Goal: Transaction & Acquisition: Book appointment/travel/reservation

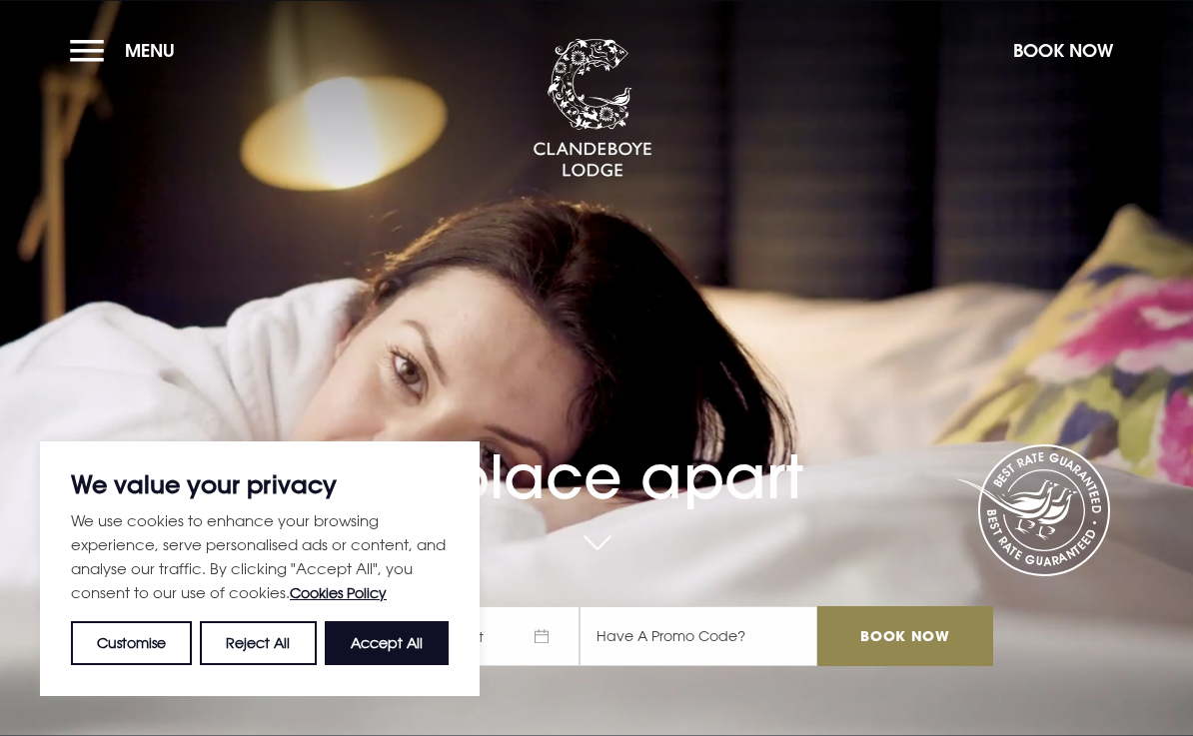
click at [105, 53] on button "Menu" at bounding box center [127, 50] width 115 height 43
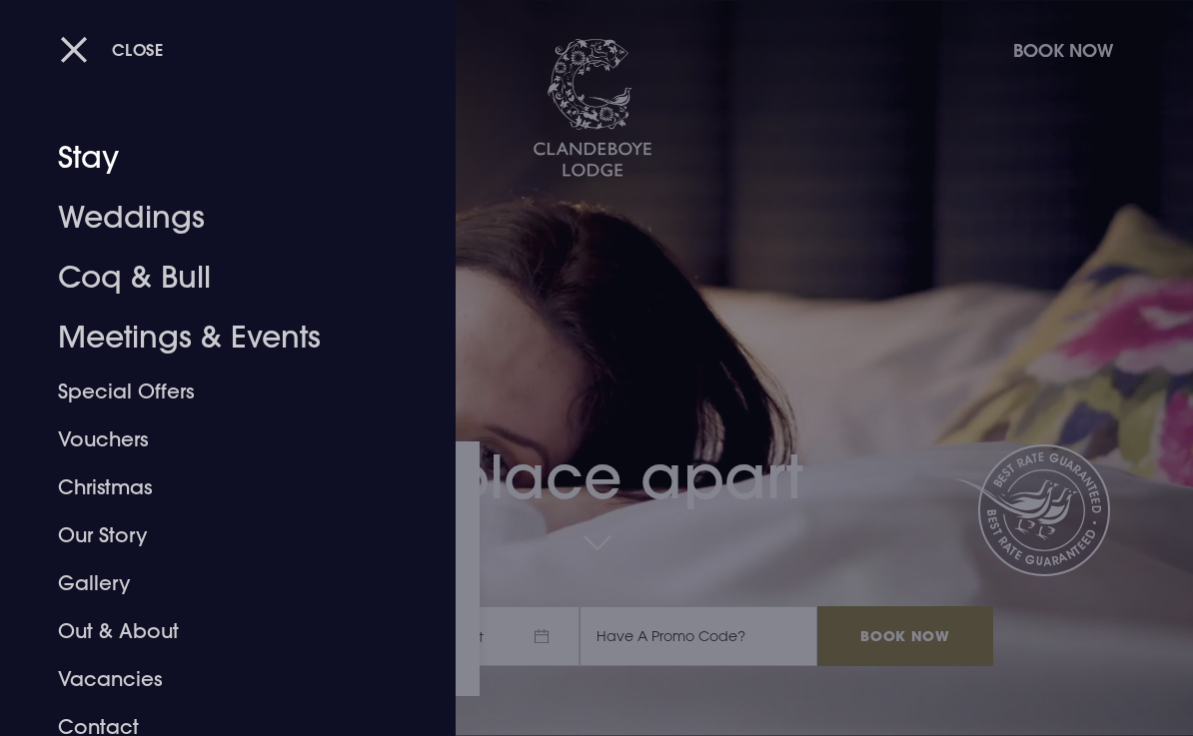
click at [98, 166] on link "Stay" at bounding box center [214, 158] width 313 height 60
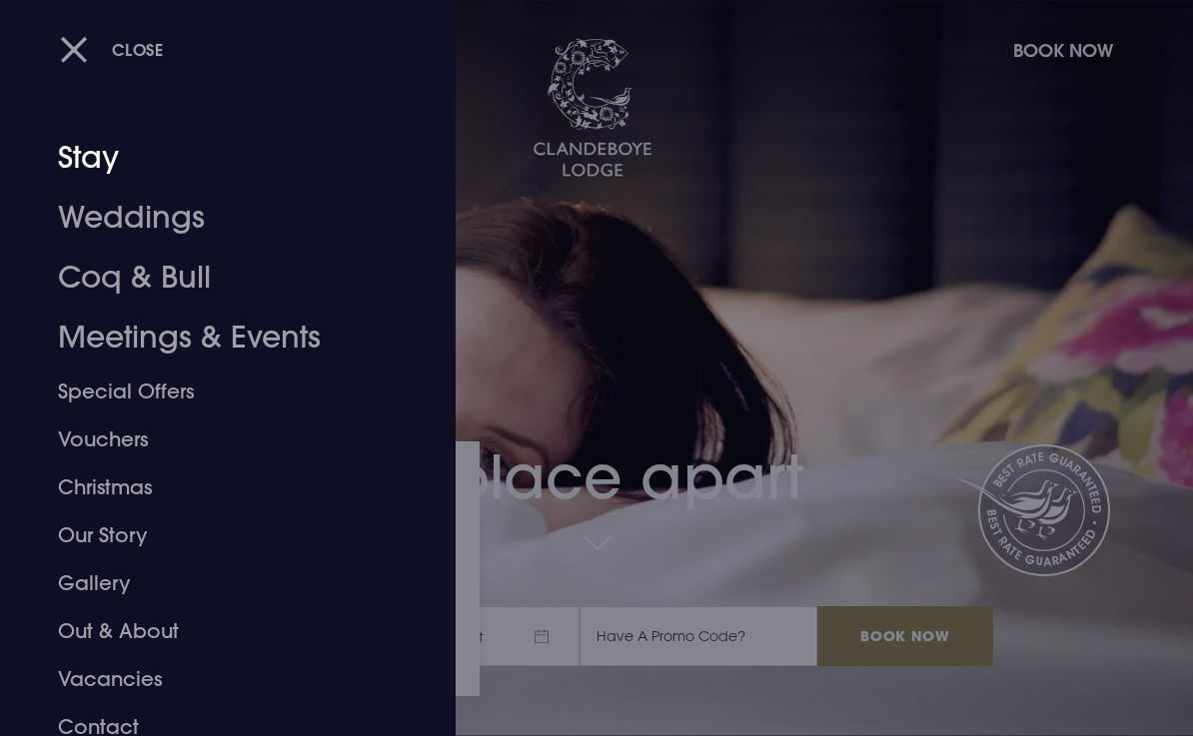
click at [100, 171] on link "Stay" at bounding box center [214, 158] width 313 height 60
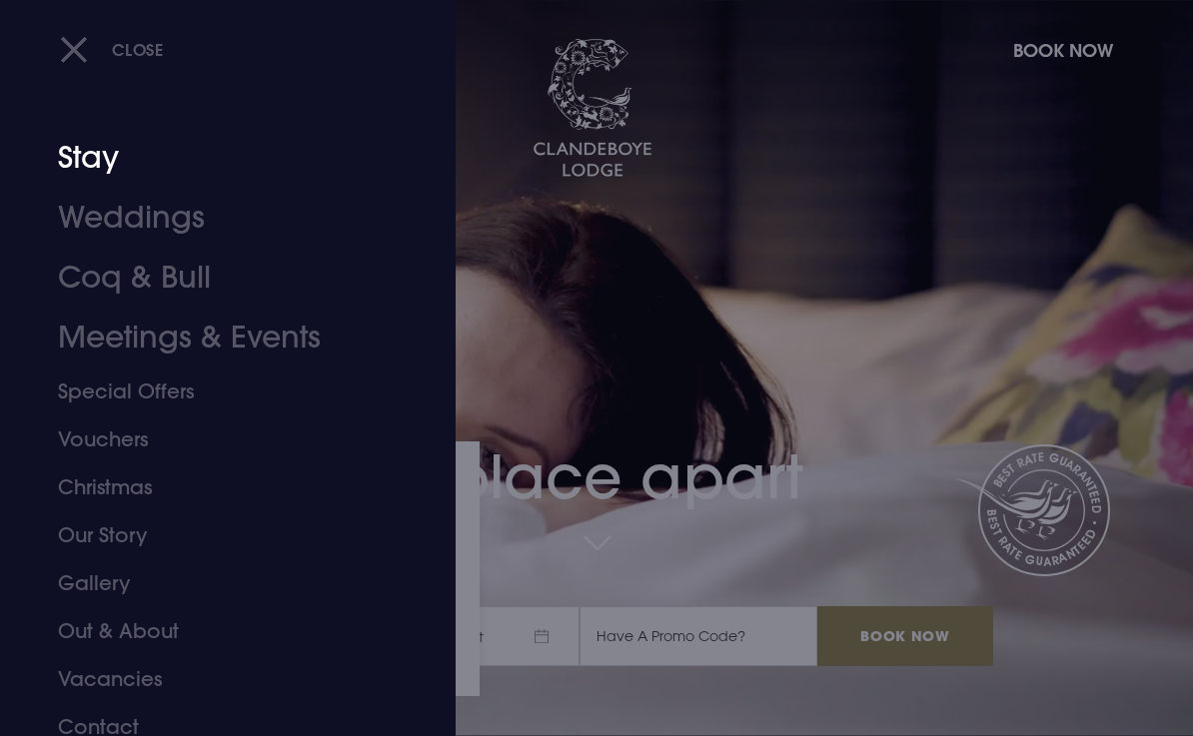
click at [82, 166] on link "Stay" at bounding box center [214, 158] width 313 height 60
click at [75, 166] on link "Stay" at bounding box center [214, 158] width 313 height 60
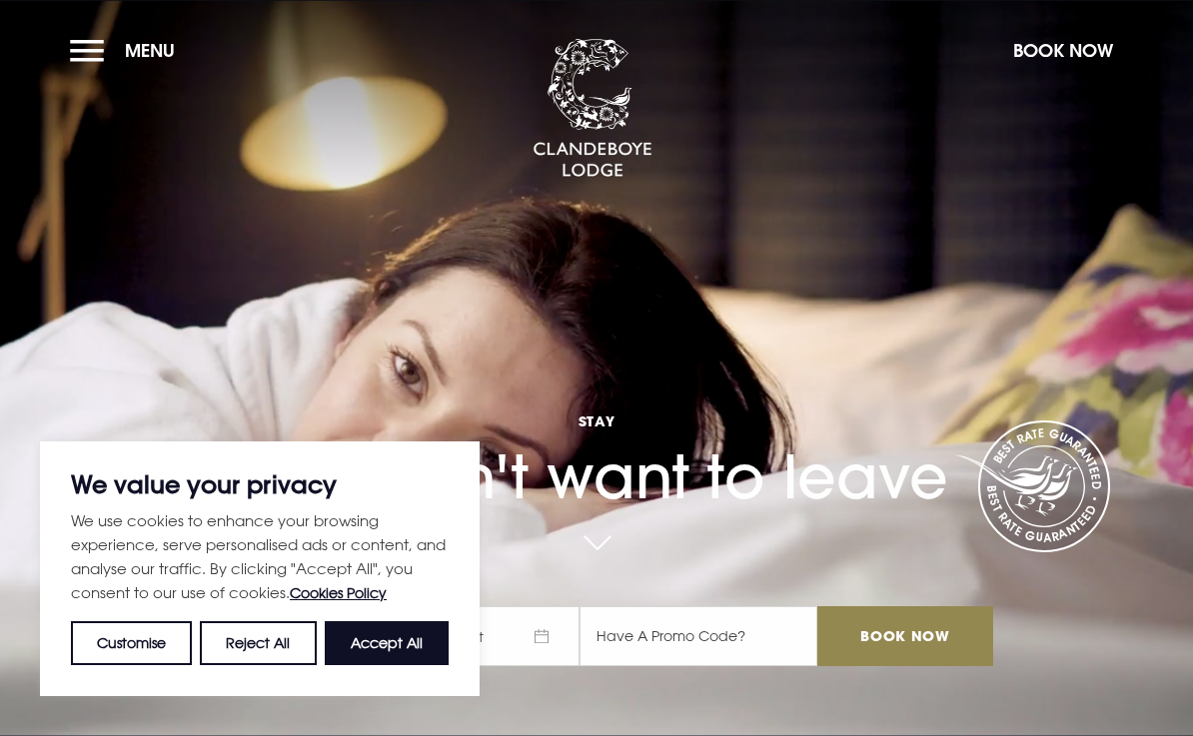
click at [386, 649] on button "Accept All" at bounding box center [387, 643] width 124 height 44
checkbox input "true"
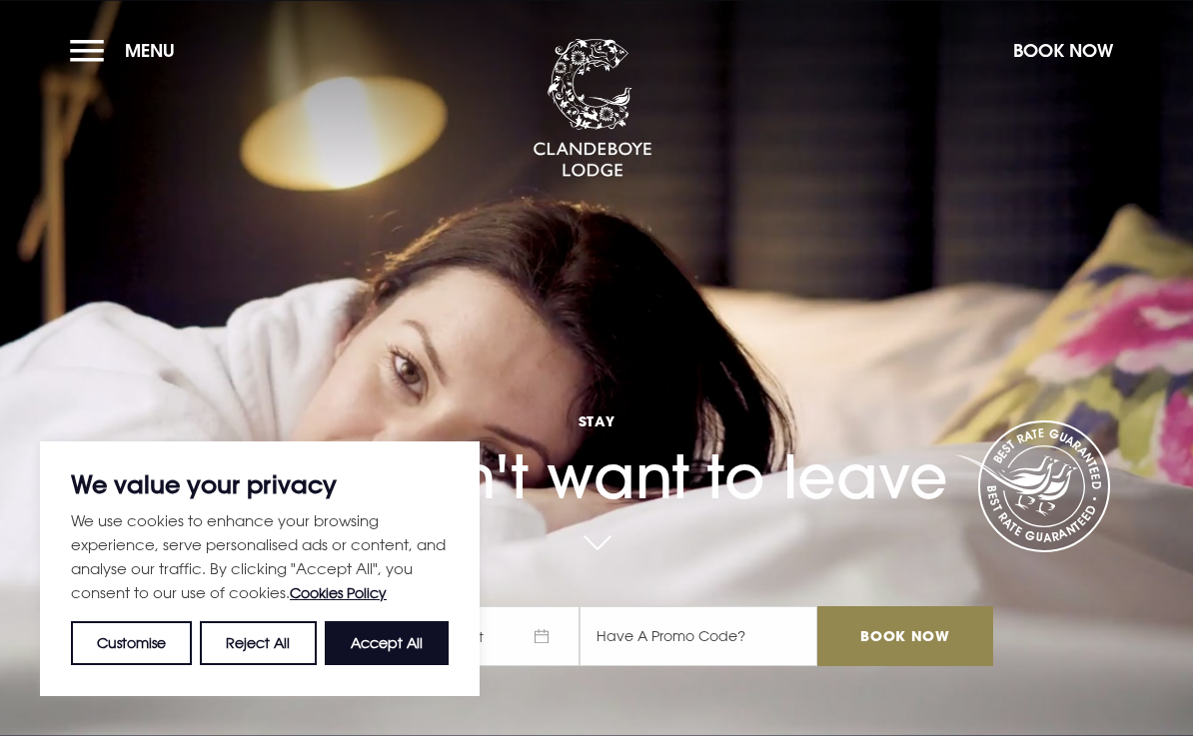
checkbox input "true"
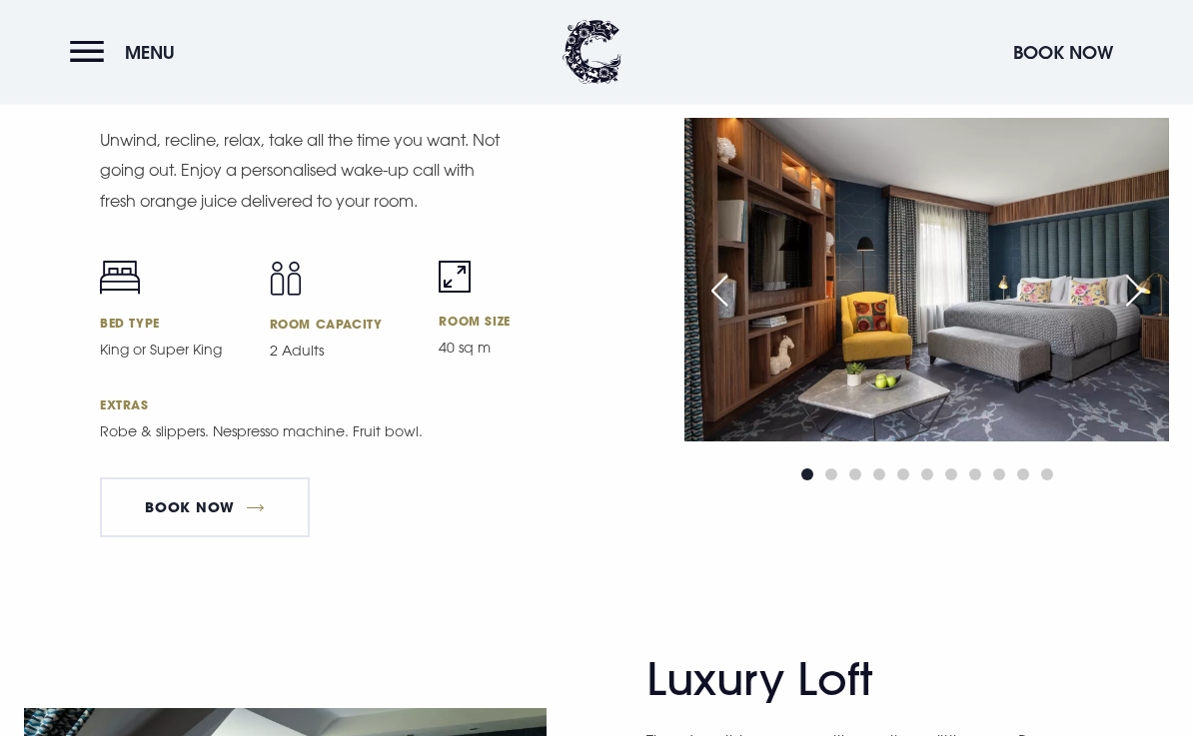
scroll to position [4213, 0]
click at [870, 373] on img at bounding box center [926, 279] width 485 height 323
click at [884, 405] on img at bounding box center [926, 279] width 485 height 323
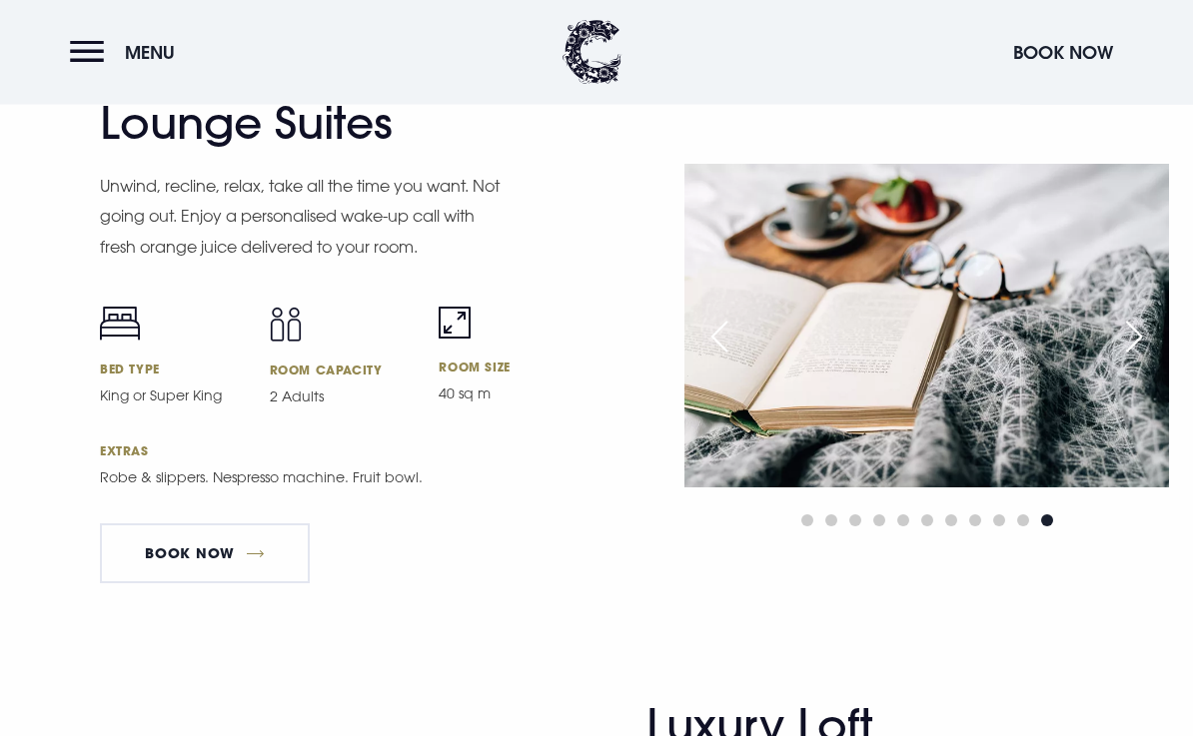
scroll to position [4149, 0]
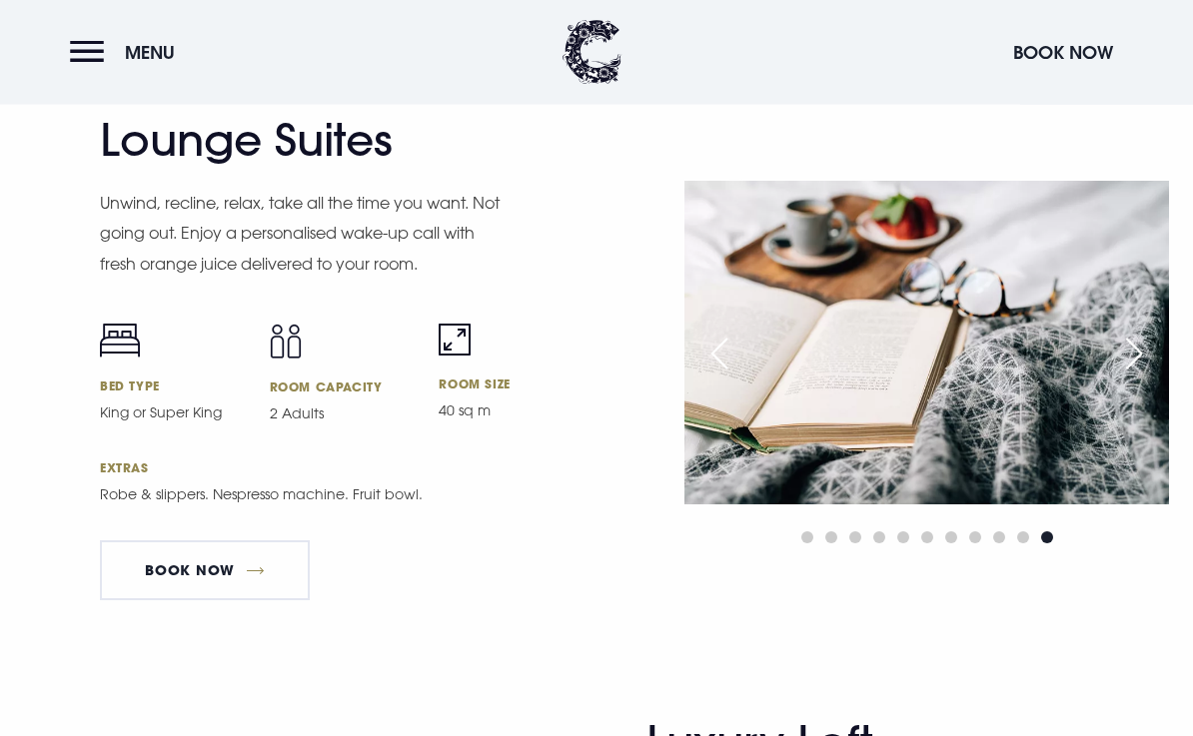
click at [261, 168] on h2 "Lounge Suites" at bounding box center [295, 141] width 390 height 53
click at [719, 377] on div "Previous slide" at bounding box center [719, 355] width 50 height 44
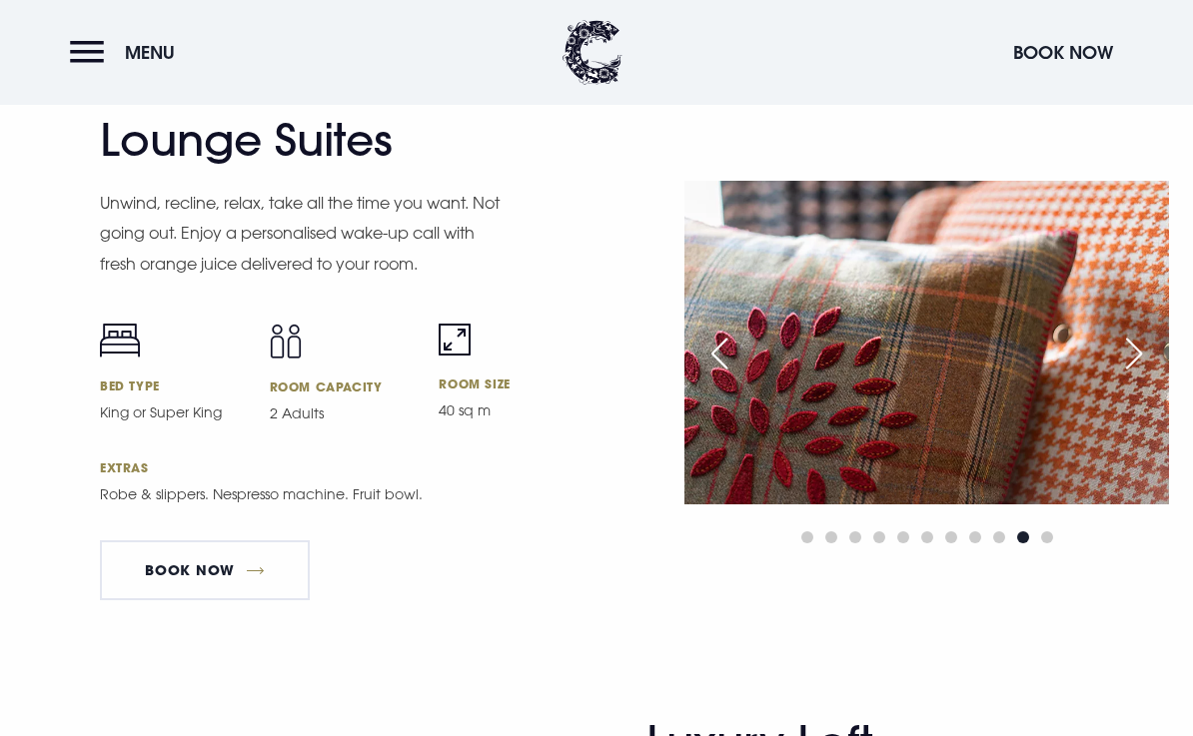
click at [735, 376] on div "Previous slide" at bounding box center [719, 354] width 50 height 44
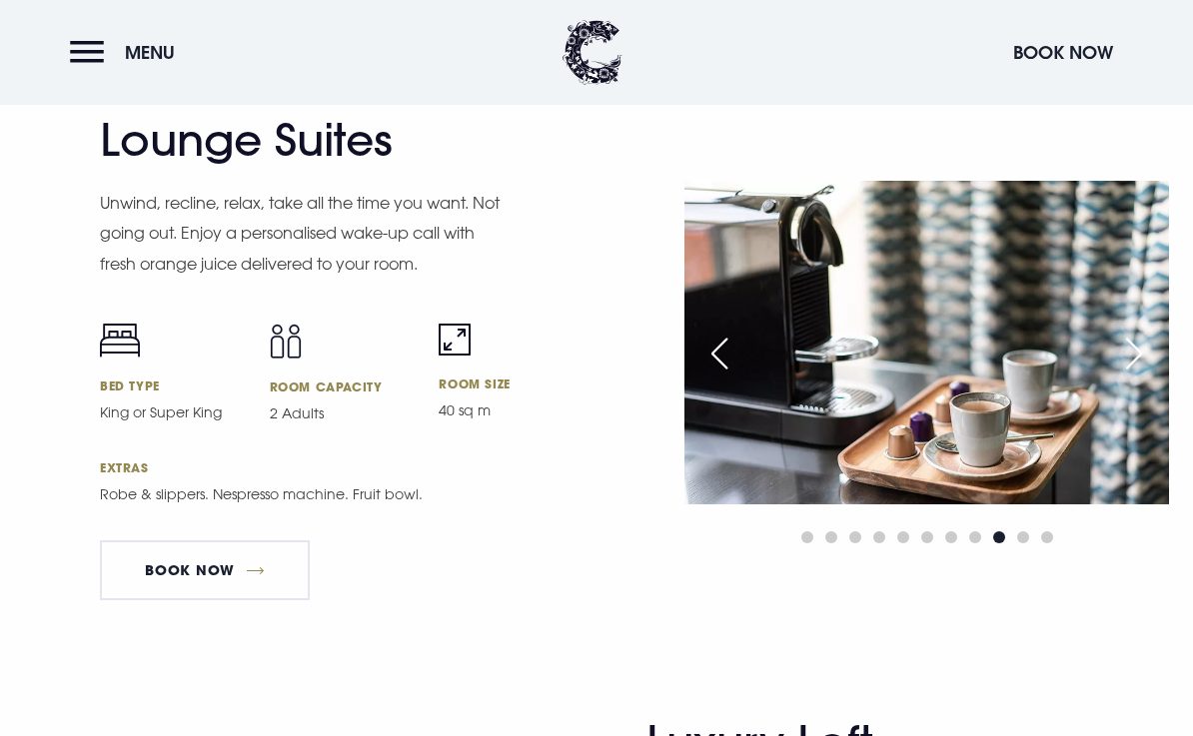
click at [734, 376] on div "Previous slide" at bounding box center [719, 354] width 50 height 44
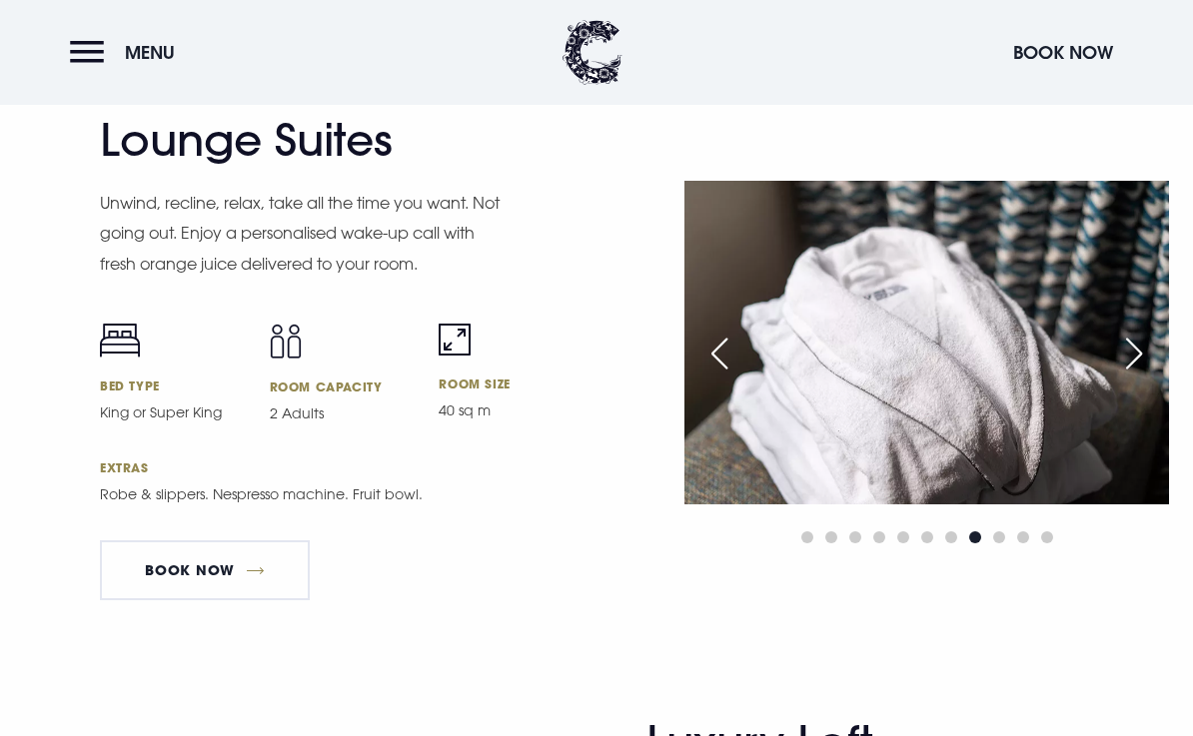
click at [726, 376] on div "Previous slide" at bounding box center [719, 354] width 50 height 44
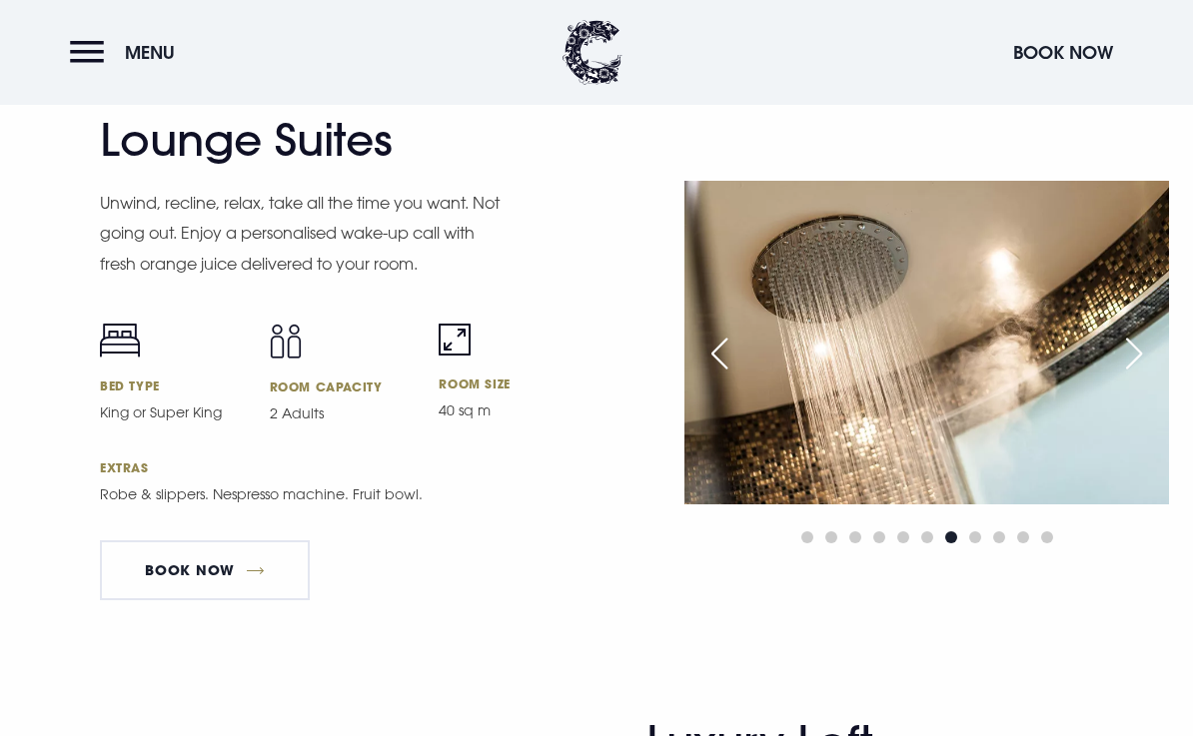
click at [729, 427] on img at bounding box center [926, 342] width 485 height 323
click at [720, 376] on div "Previous slide" at bounding box center [719, 354] width 50 height 44
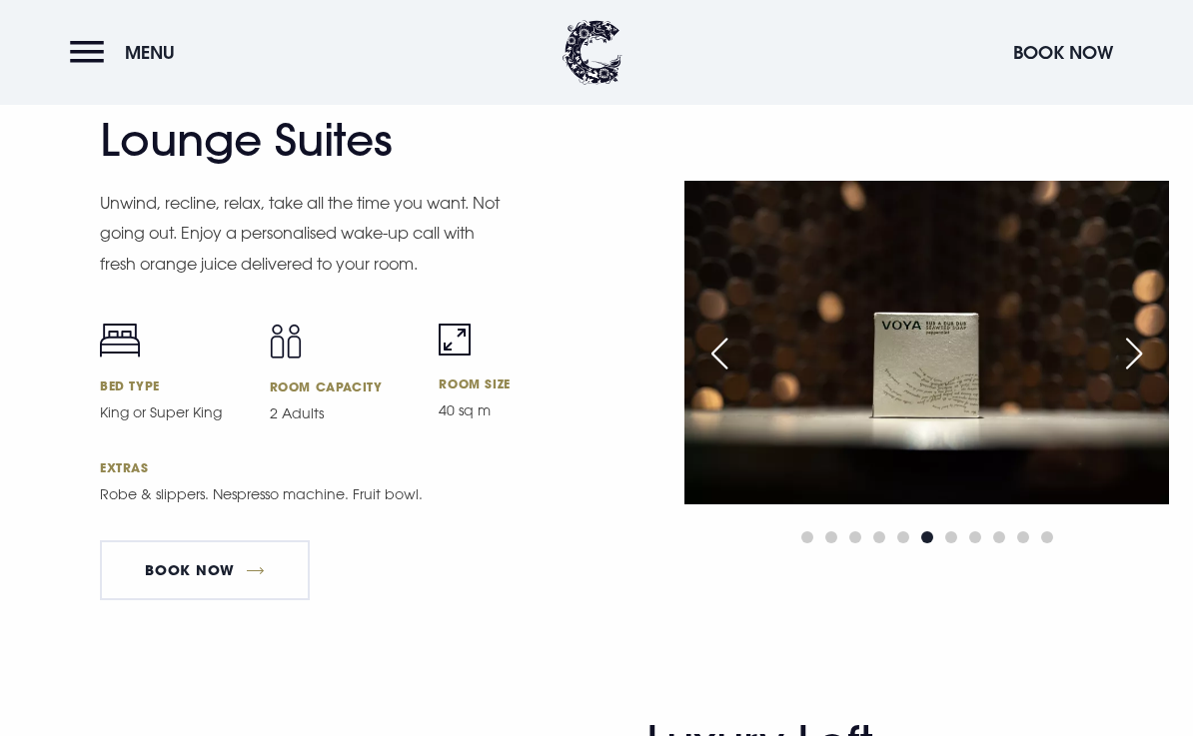
click at [724, 376] on div "Previous slide" at bounding box center [719, 354] width 50 height 44
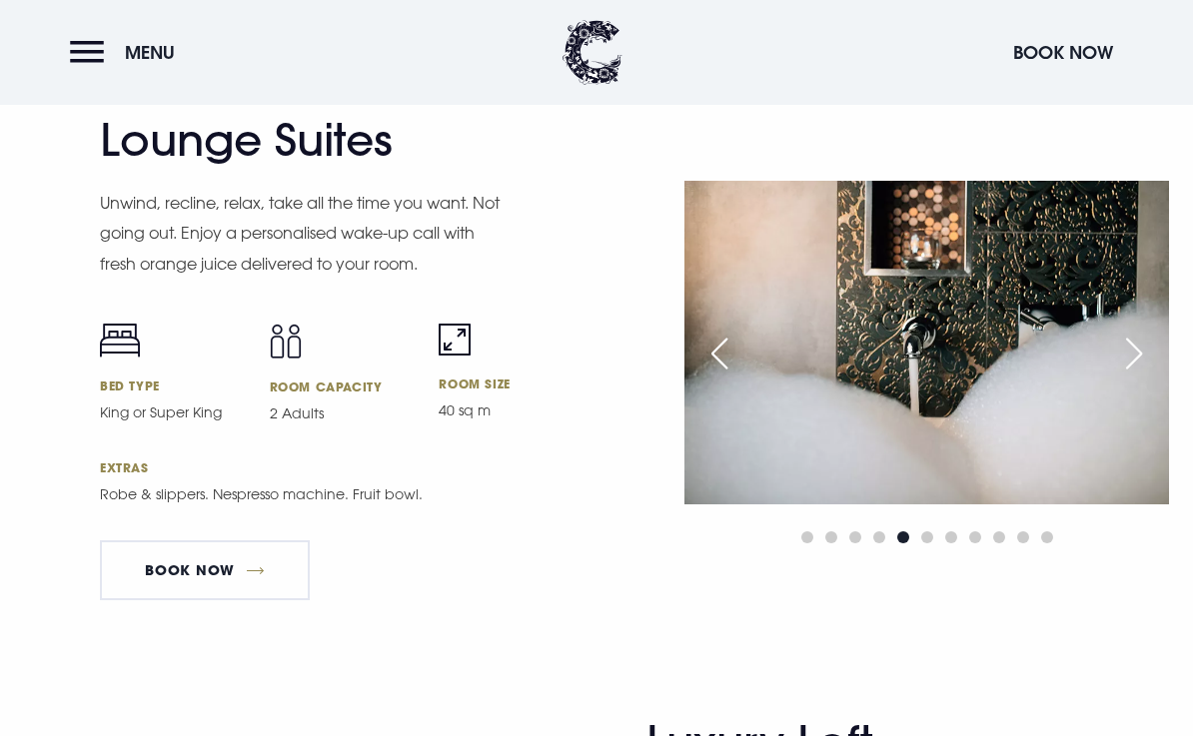
click at [726, 376] on div "Previous slide" at bounding box center [719, 354] width 50 height 44
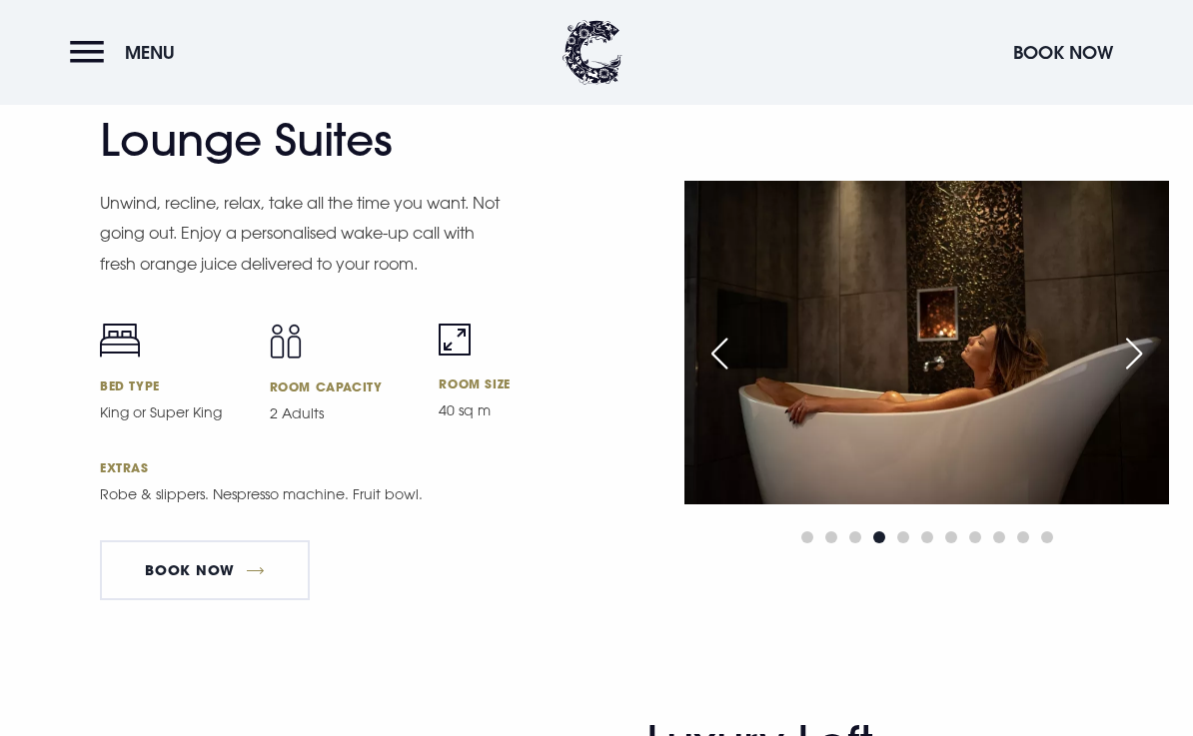
click at [743, 376] on div "Previous slide" at bounding box center [719, 354] width 50 height 44
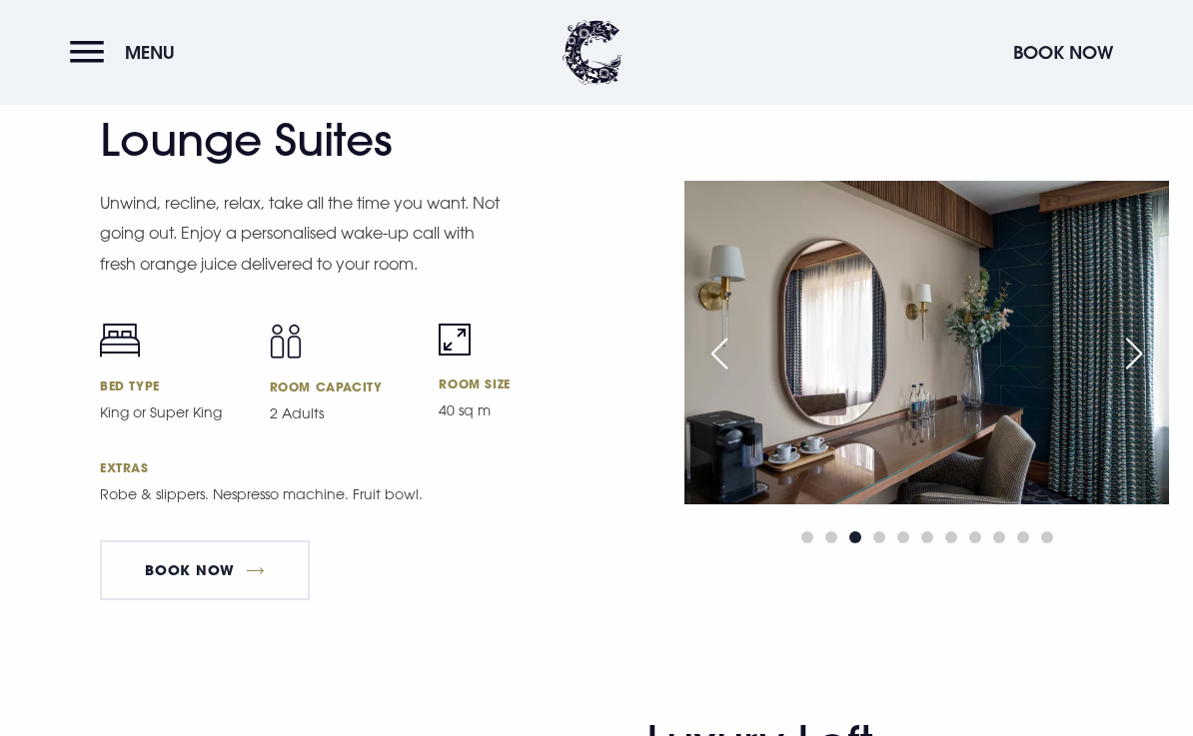
click at [720, 376] on div "Previous slide" at bounding box center [719, 354] width 50 height 44
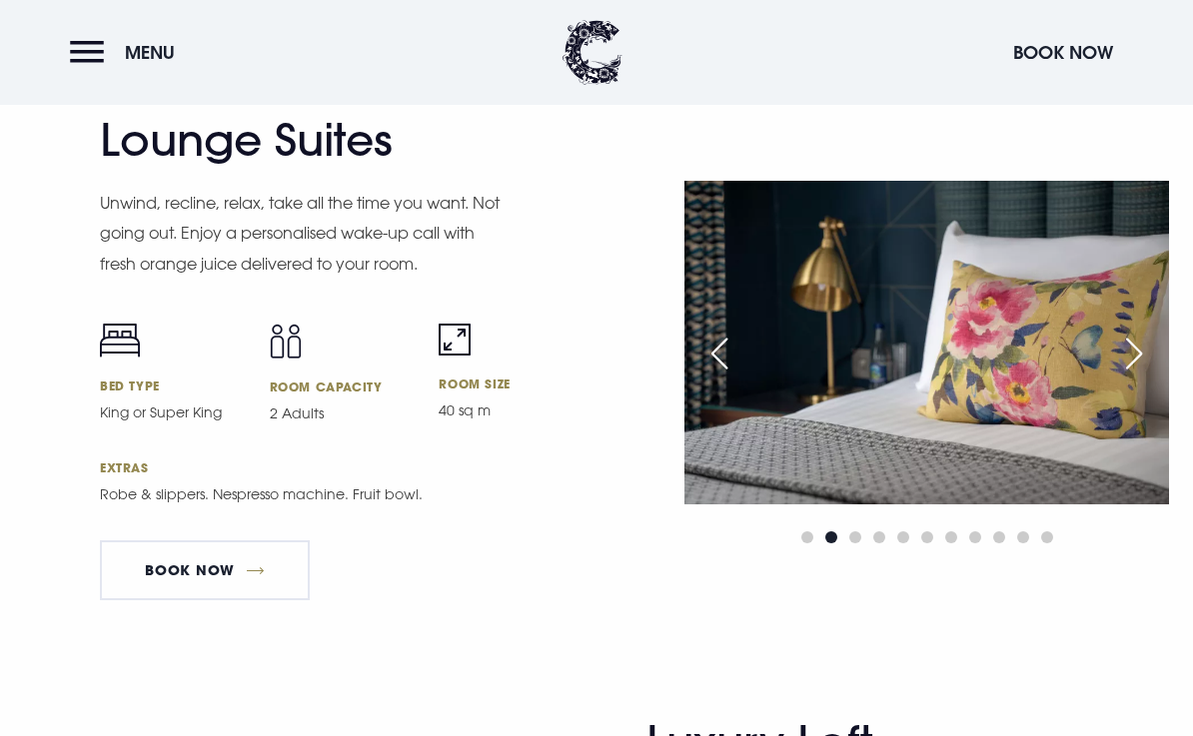
click at [721, 376] on div "Previous slide" at bounding box center [719, 354] width 50 height 44
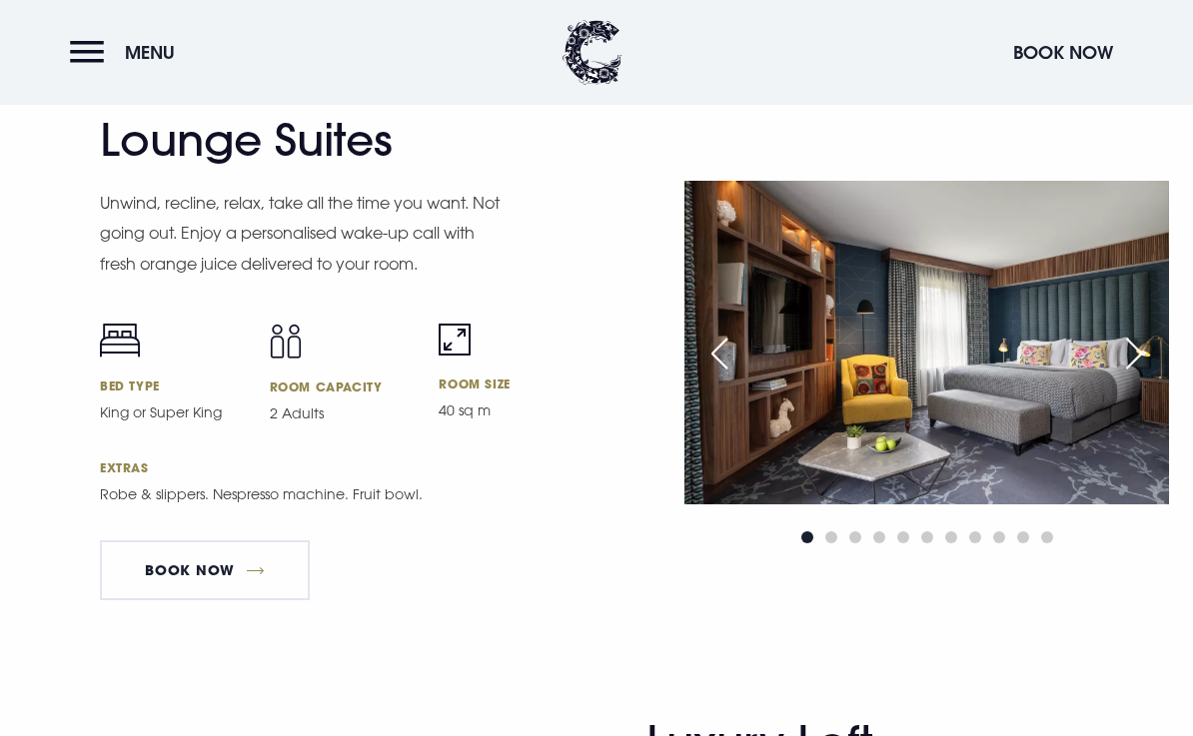
scroll to position [4149, 0]
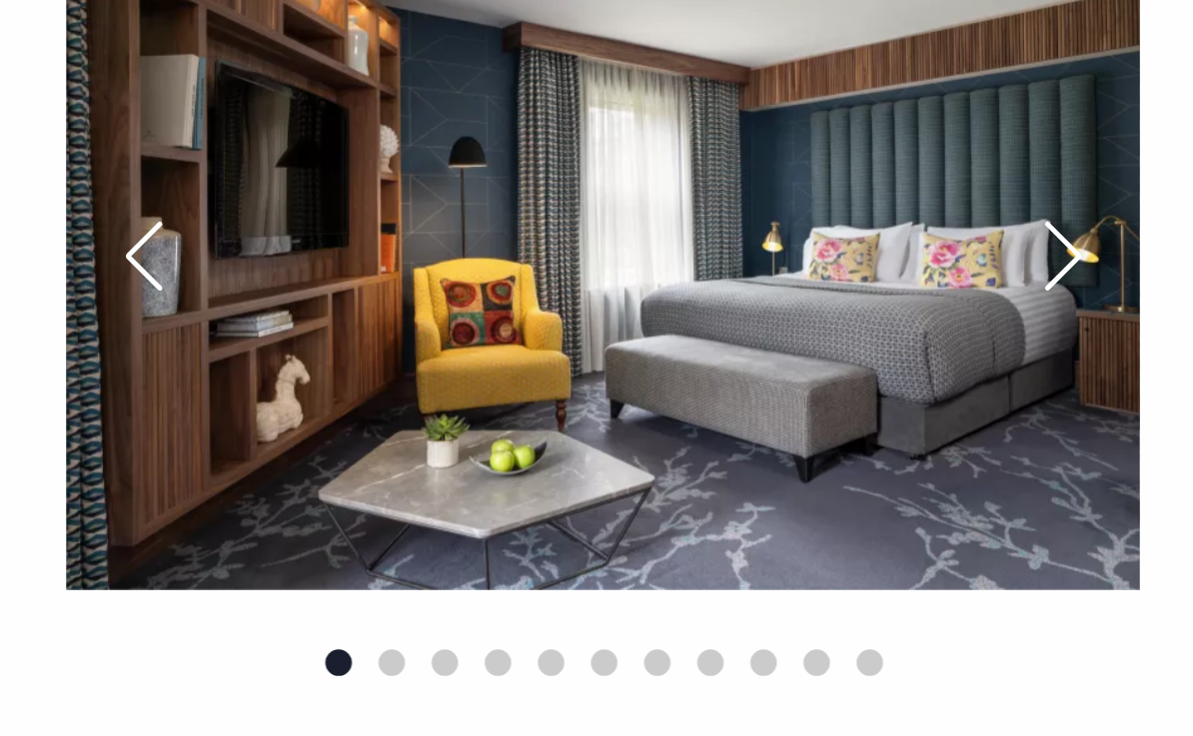
click at [1109, 333] on div "Next slide" at bounding box center [1134, 355] width 50 height 44
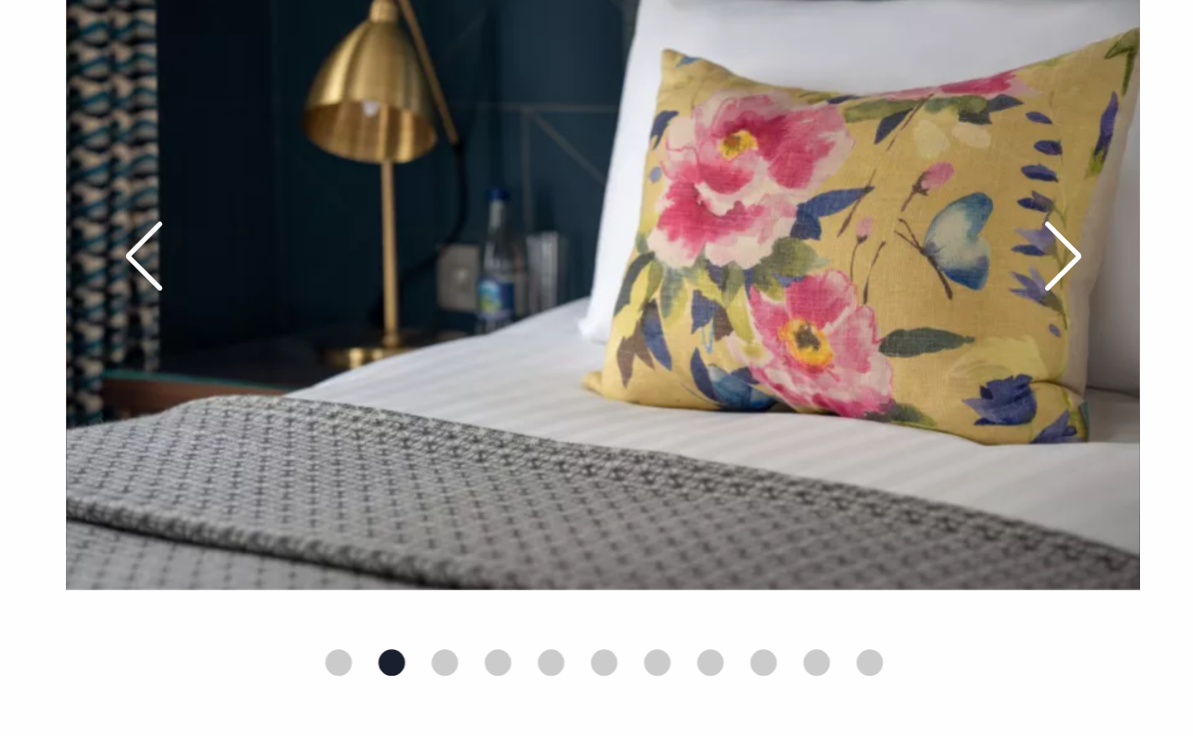
click at [1109, 333] on div "Next slide" at bounding box center [1134, 355] width 50 height 44
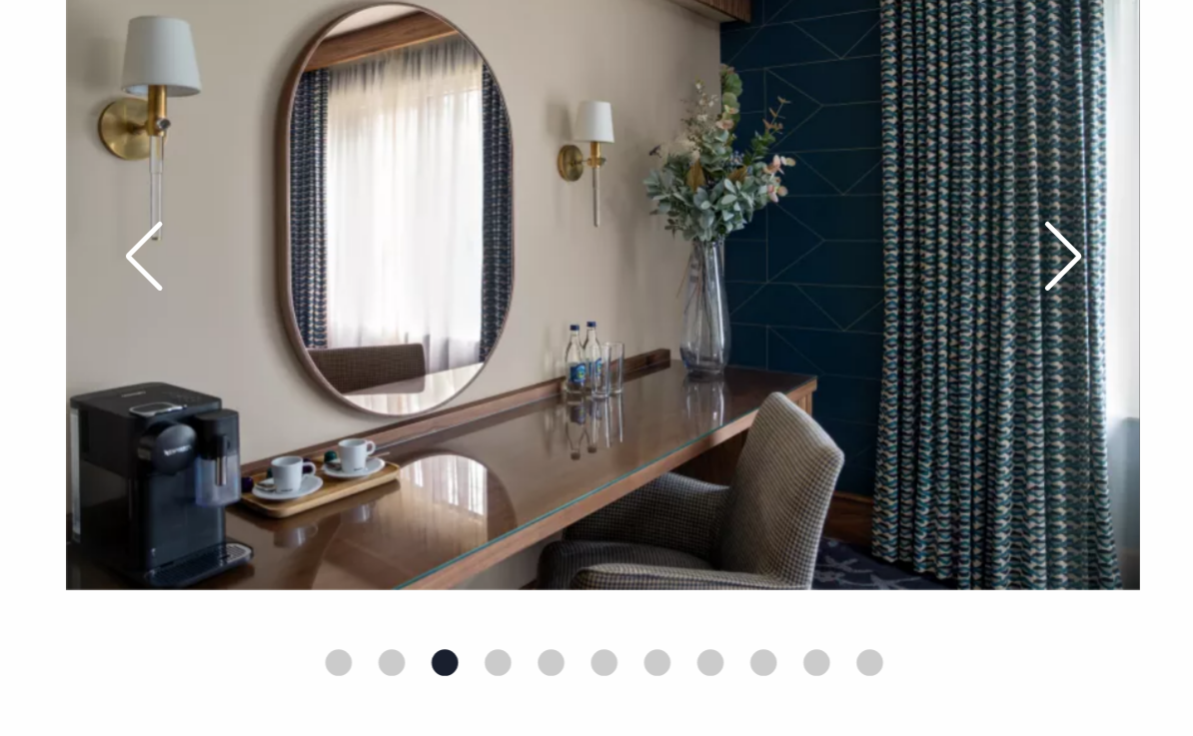
click at [1109, 333] on div "Next slide" at bounding box center [1134, 355] width 50 height 44
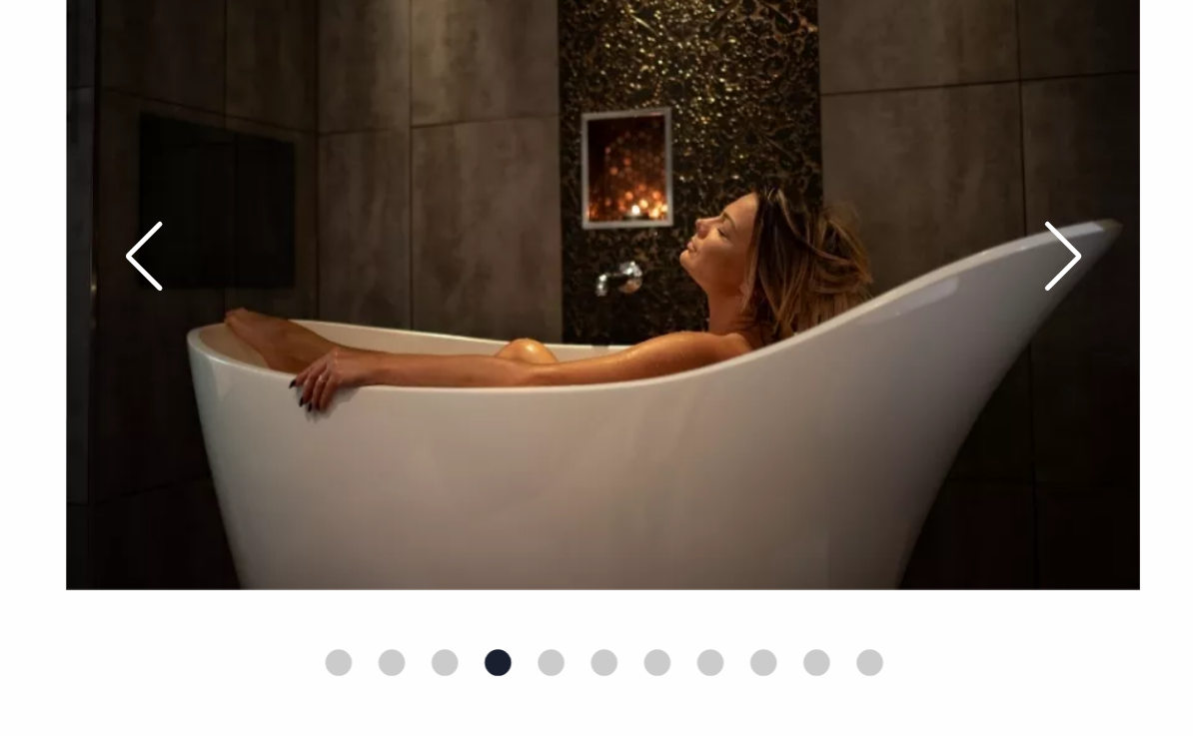
click at [1109, 333] on div "Next slide" at bounding box center [1134, 355] width 50 height 44
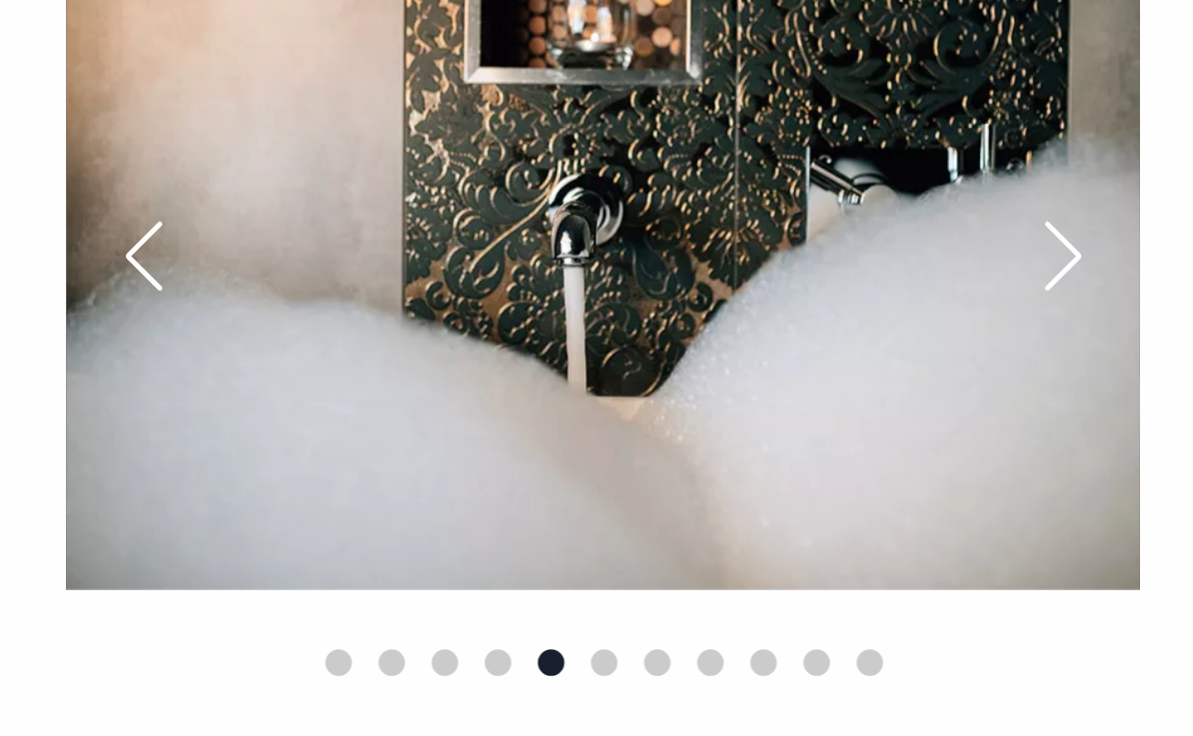
click at [1109, 333] on div "Next slide" at bounding box center [1134, 355] width 50 height 44
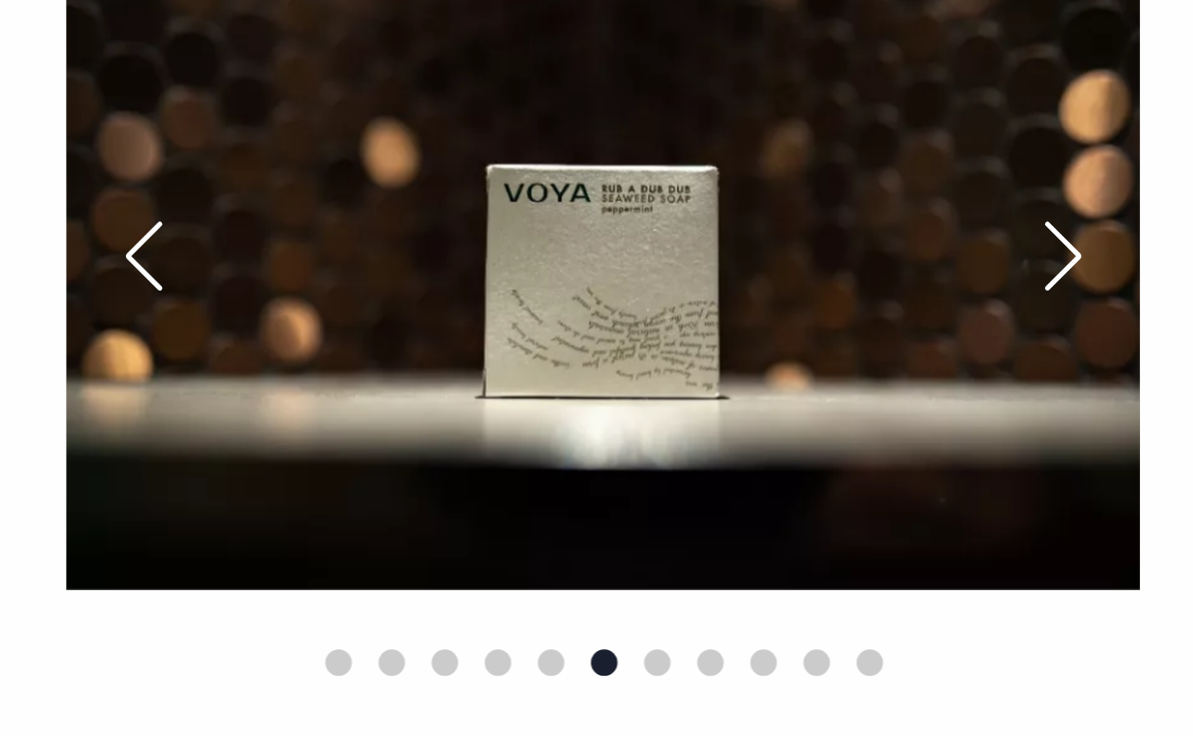
click at [1109, 333] on div "Next slide" at bounding box center [1134, 355] width 50 height 44
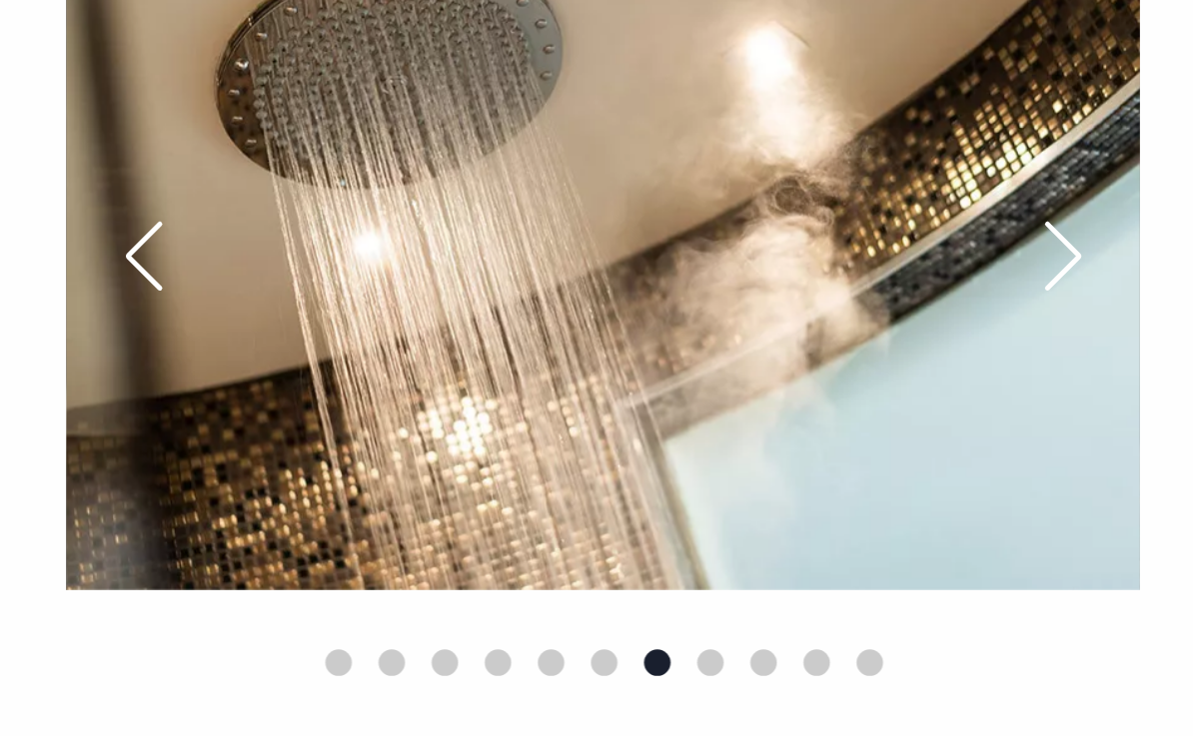
click at [1109, 333] on div "Next slide" at bounding box center [1134, 355] width 50 height 44
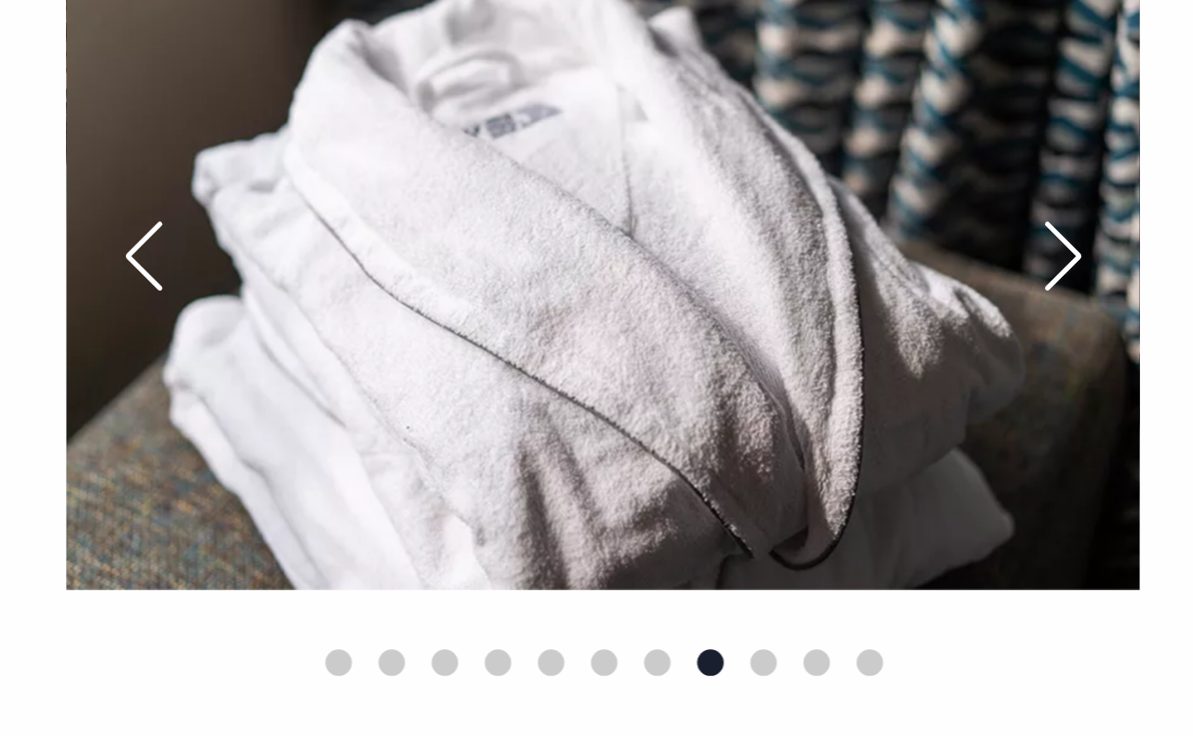
click at [1109, 333] on div "Next slide" at bounding box center [1134, 355] width 50 height 44
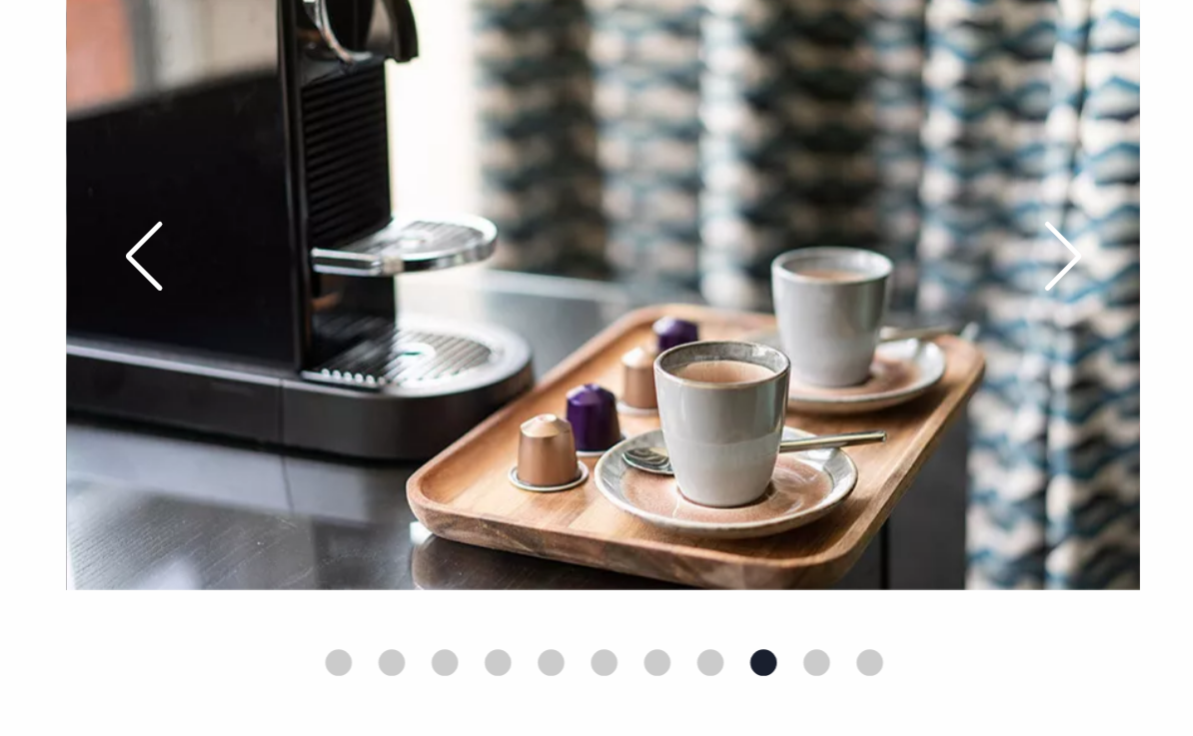
click at [1109, 333] on div "Next slide" at bounding box center [1134, 355] width 50 height 44
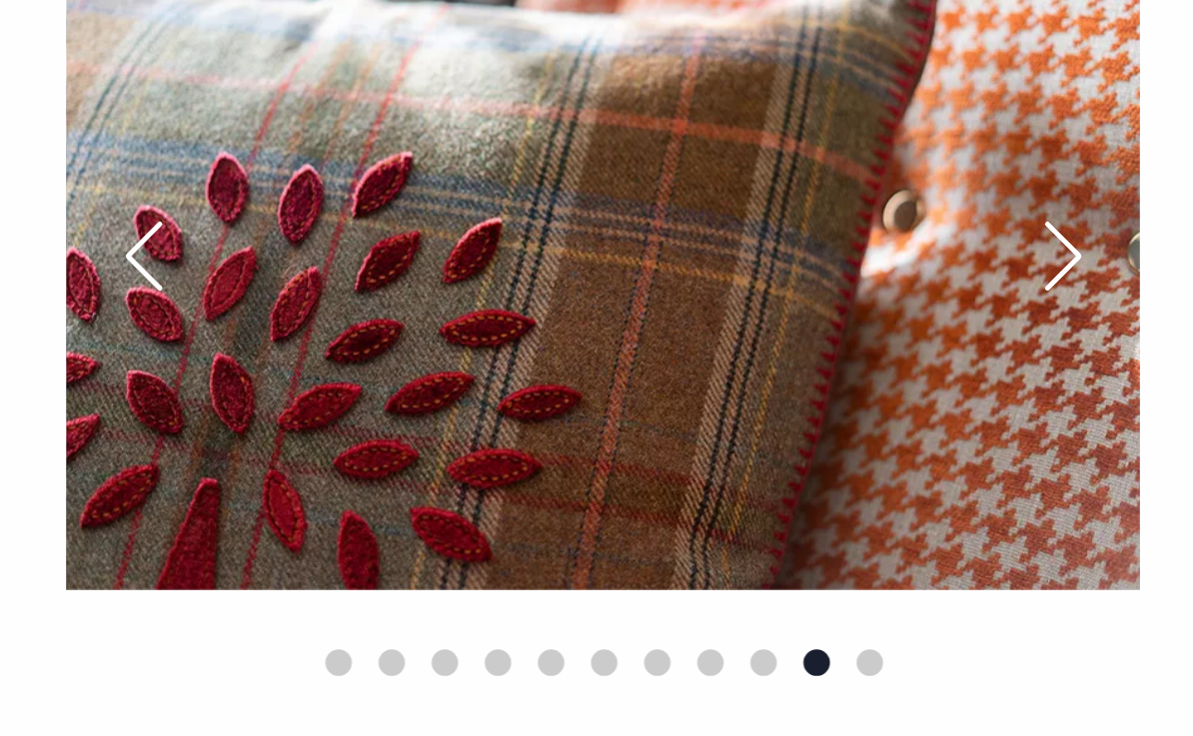
click at [1109, 333] on div "Next slide" at bounding box center [1134, 355] width 50 height 44
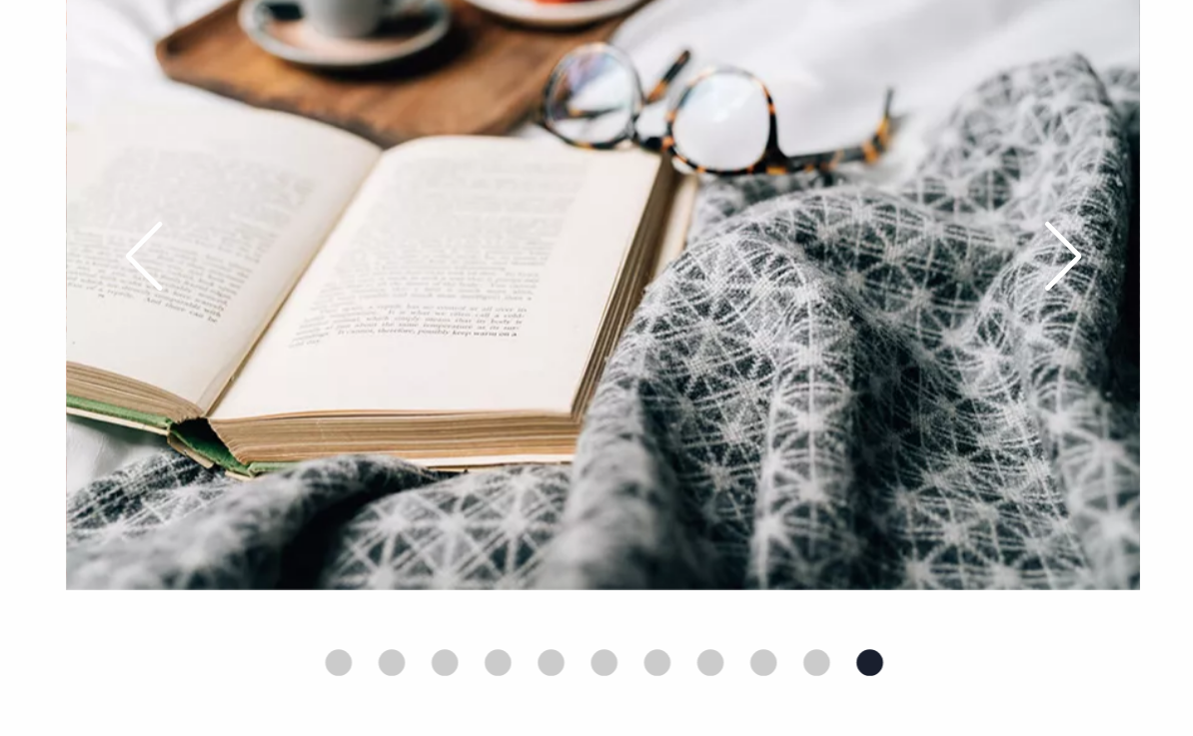
click at [1109, 333] on div "Next slide" at bounding box center [1134, 355] width 50 height 44
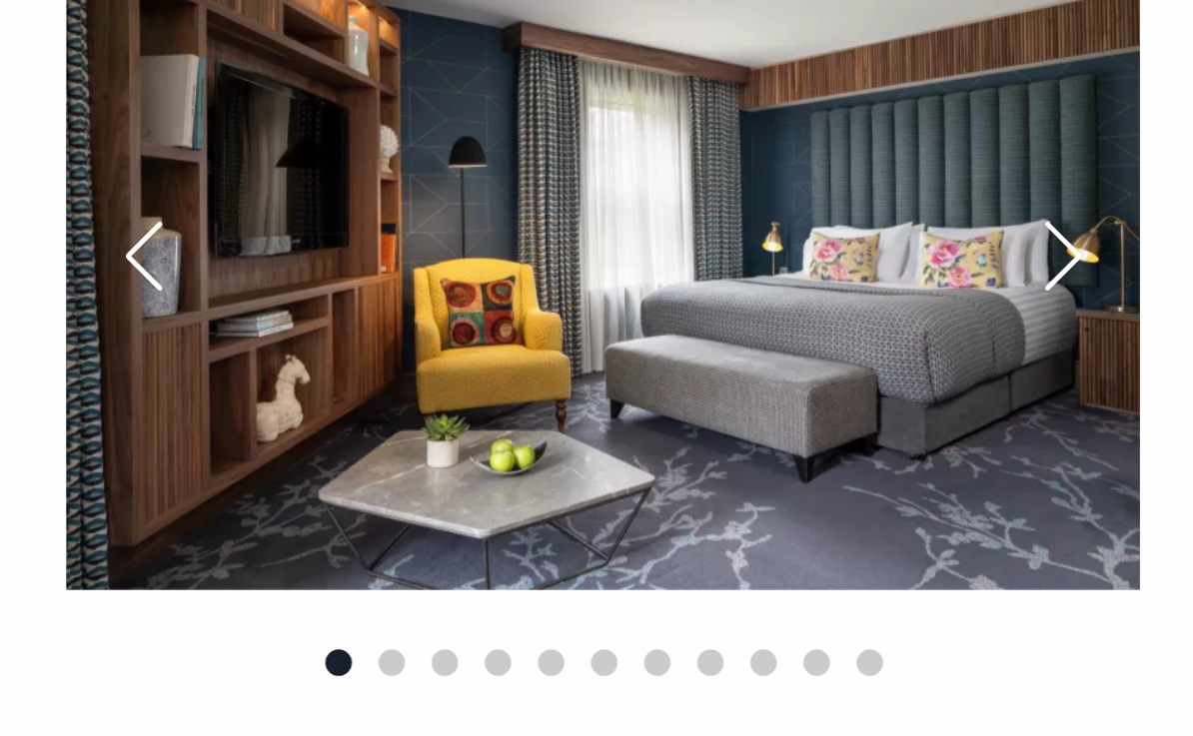
click at [1109, 333] on div "Next slide" at bounding box center [1134, 355] width 50 height 44
